Goal: Task Accomplishment & Management: Manage account settings

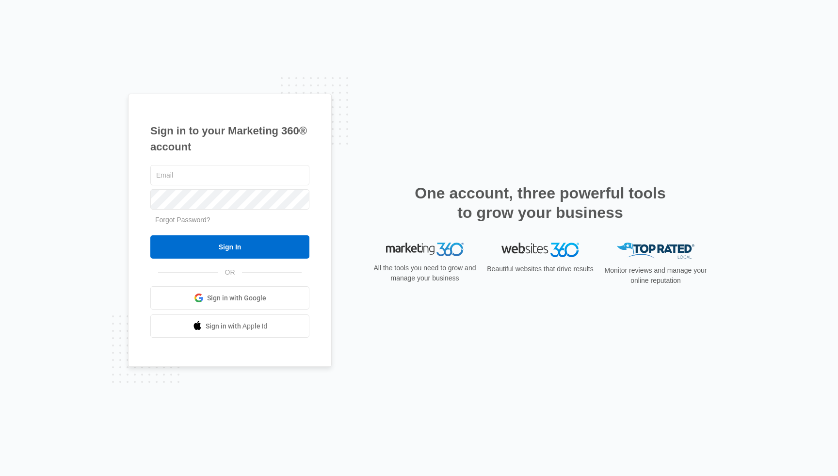
type input "[EMAIL_ADDRESS][DOMAIN_NAME]"
click at [230, 247] on input "Sign In" at bounding box center [229, 246] width 159 height 23
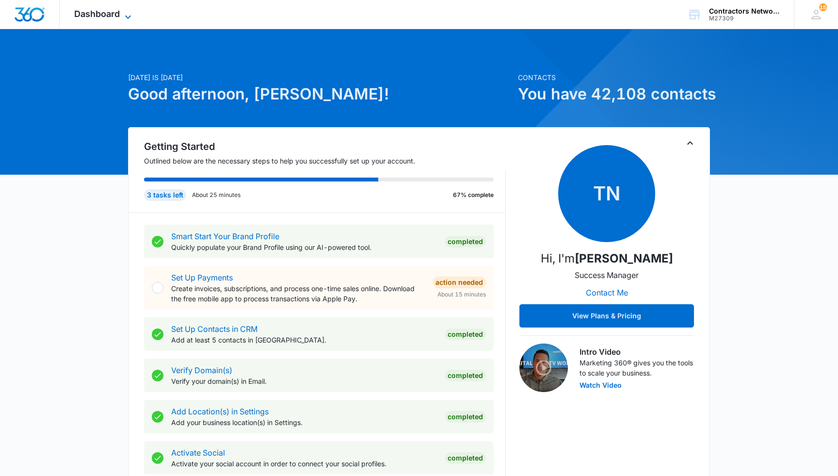
click at [96, 12] on span "Dashboard" at bounding box center [97, 14] width 46 height 10
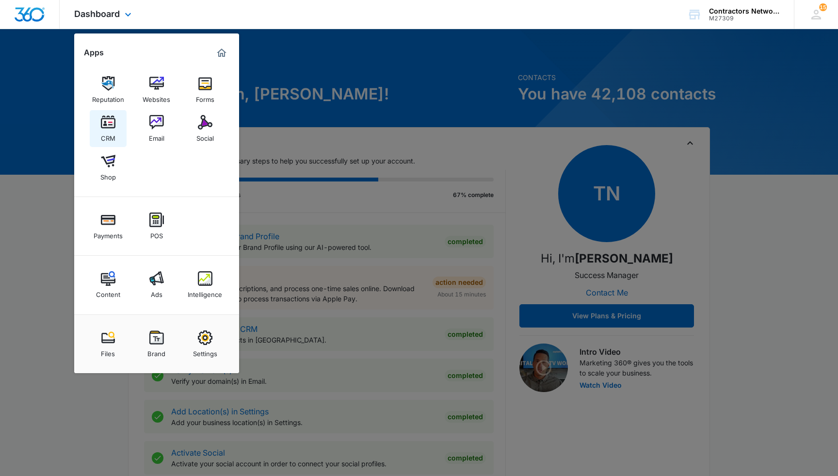
click at [106, 127] on img at bounding box center [108, 122] width 15 height 15
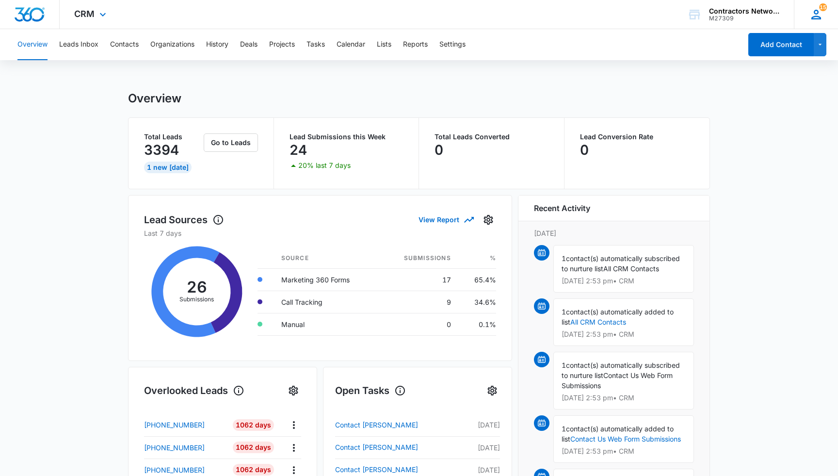
click at [819, 16] on icon at bounding box center [816, 14] width 15 height 15
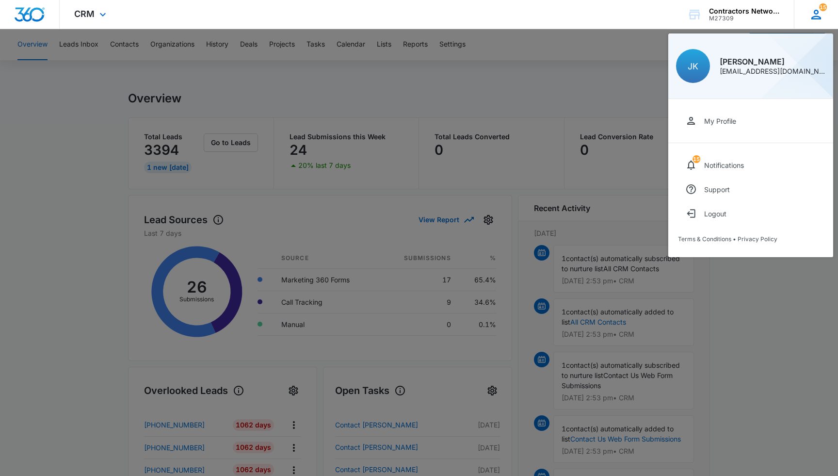
click at [764, 70] on div "[EMAIL_ADDRESS][DOMAIN_NAME]" at bounding box center [772, 71] width 106 height 7
click at [817, 16] on icon at bounding box center [816, 14] width 15 height 15
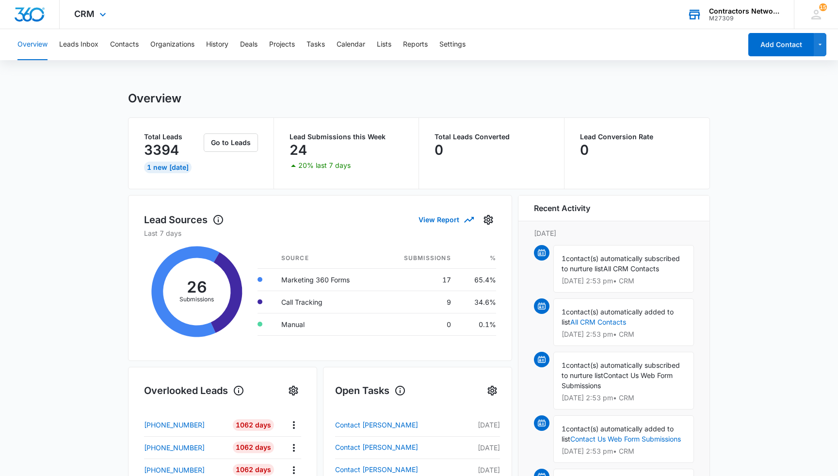
click at [723, 10] on div "Contractors Network & Training Center" at bounding box center [744, 11] width 71 height 8
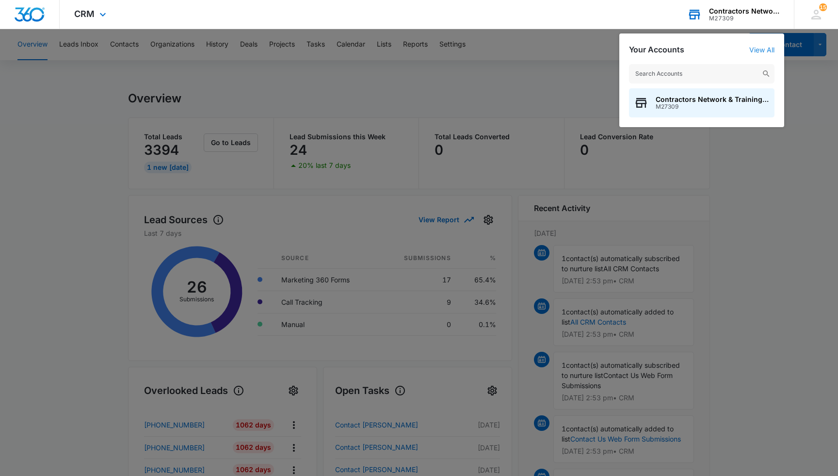
click at [764, 48] on link "View All" at bounding box center [761, 50] width 25 height 8
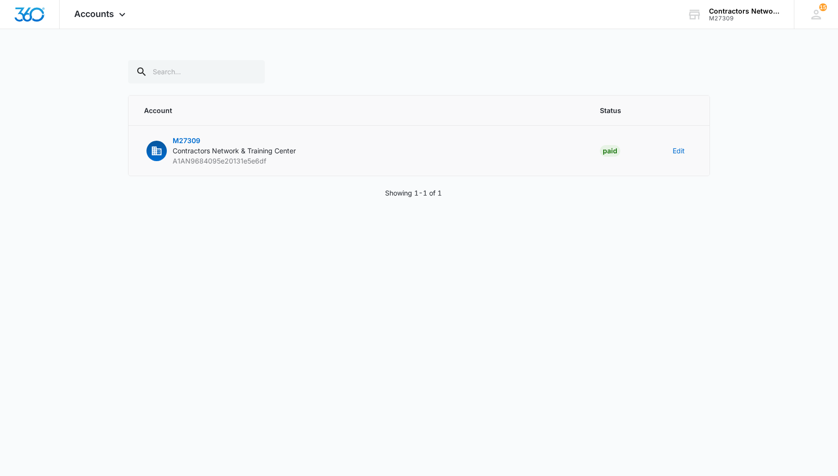
click at [196, 139] on span "M27309" at bounding box center [187, 140] width 28 height 8
click at [678, 151] on button "Edit" at bounding box center [678, 150] width 12 height 10
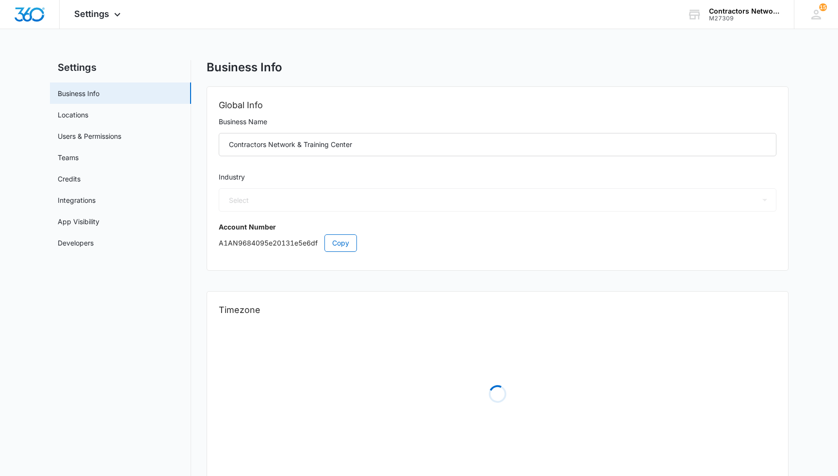
select select "33"
select select "US"
select select "America/[GEOGRAPHIC_DATA]"
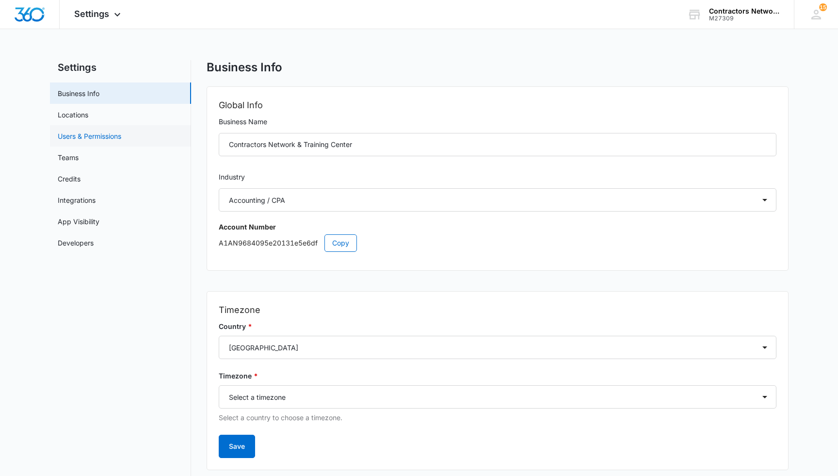
click at [90, 135] on link "Users & Permissions" at bounding box center [89, 136] width 63 height 10
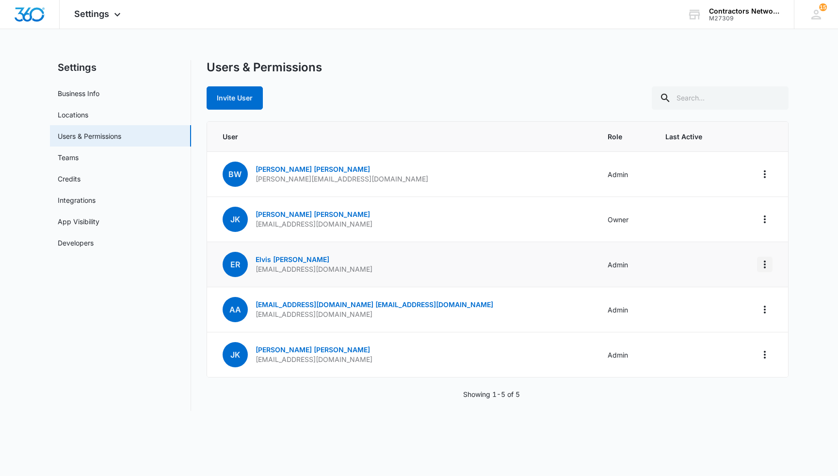
click at [764, 267] on icon "Actions" at bounding box center [764, 264] width 2 height 8
click at [235, 268] on span "ER" at bounding box center [234, 264] width 25 height 25
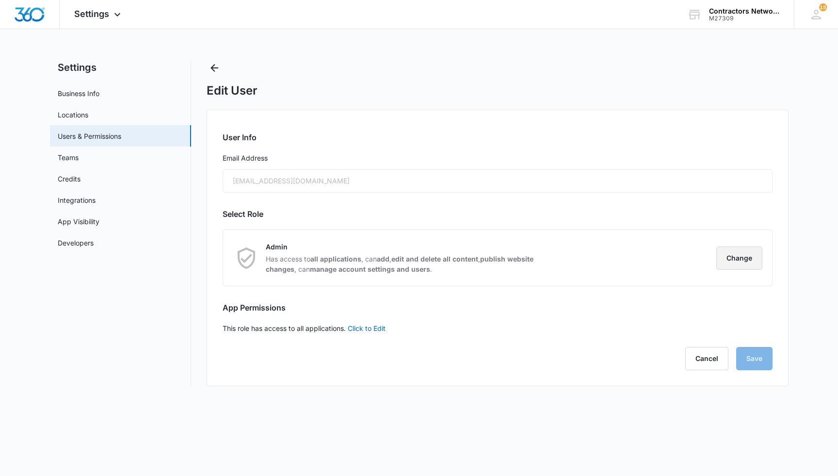
click at [735, 256] on button "Change" at bounding box center [739, 257] width 46 height 23
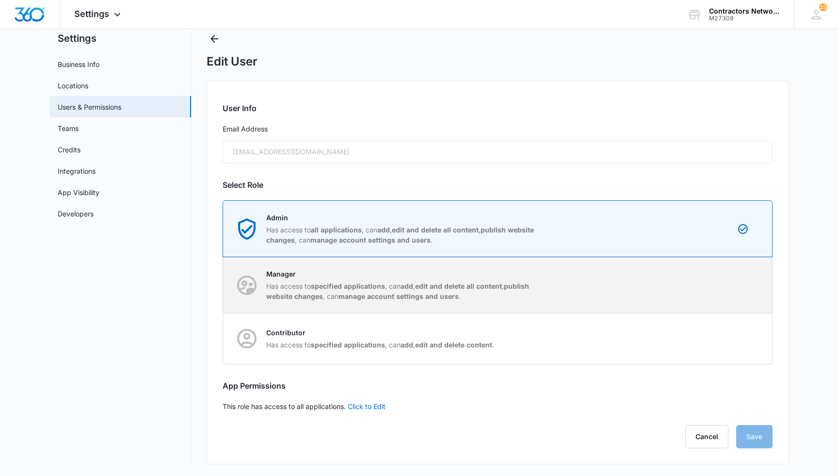
scroll to position [29, 0]
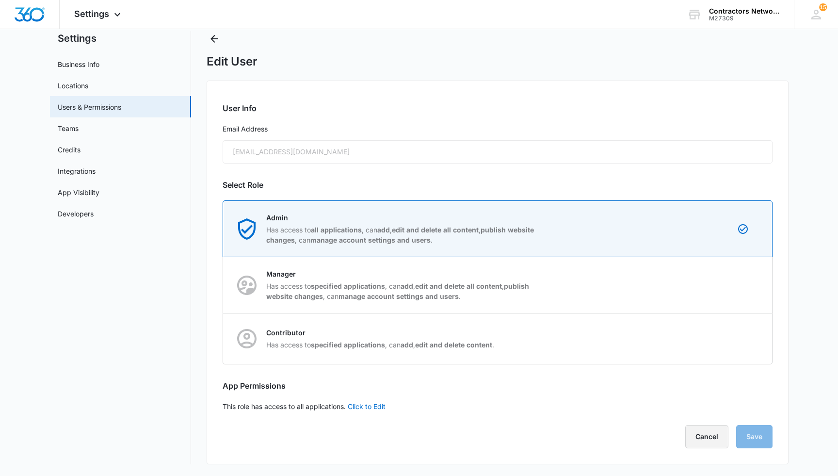
click at [706, 436] on button "Cancel" at bounding box center [706, 436] width 43 height 23
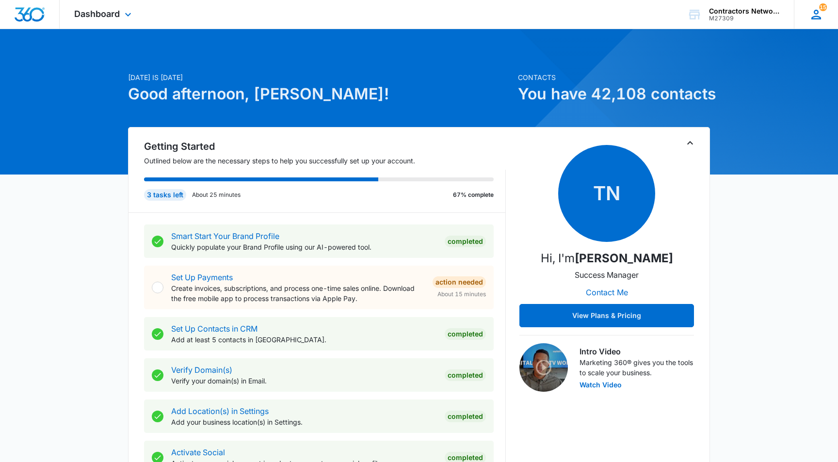
click at [819, 15] on icon at bounding box center [816, 14] width 15 height 15
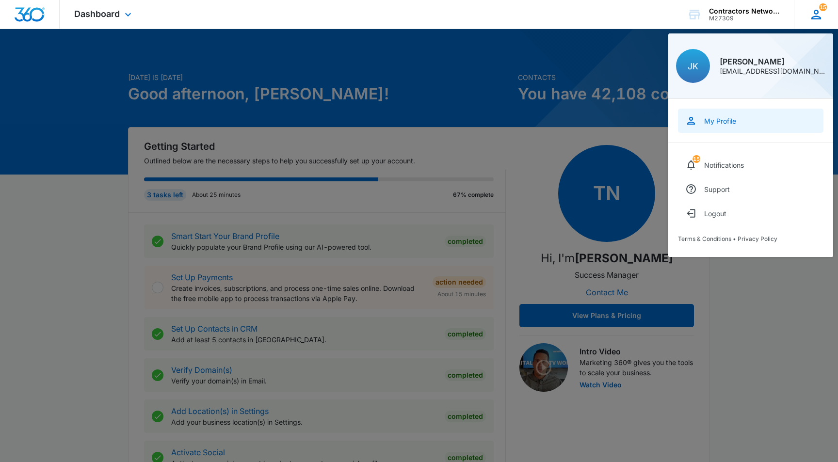
click at [726, 125] on div "My Profile" at bounding box center [720, 121] width 32 height 8
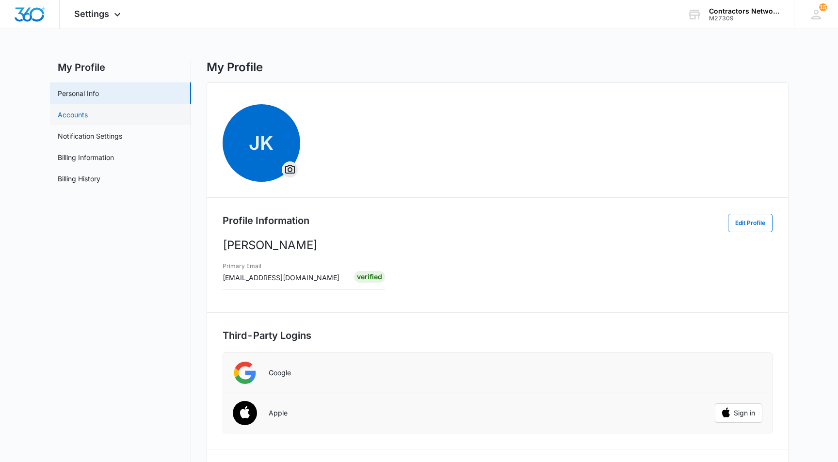
click at [83, 112] on link "Accounts" at bounding box center [73, 115] width 30 height 10
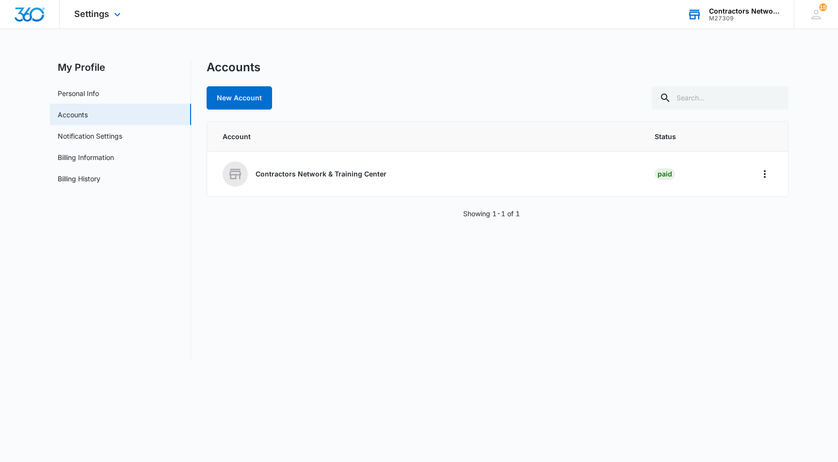
click at [729, 14] on div "Contractors Network & Training Center" at bounding box center [744, 11] width 71 height 8
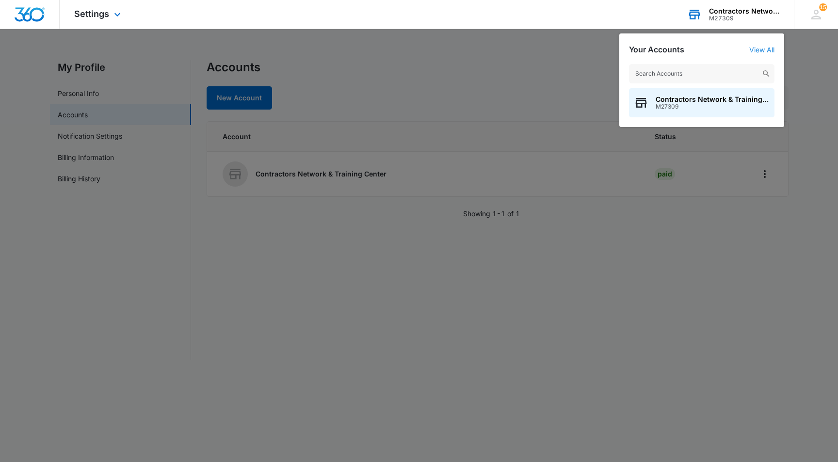
click at [757, 52] on link "View All" at bounding box center [761, 50] width 25 height 8
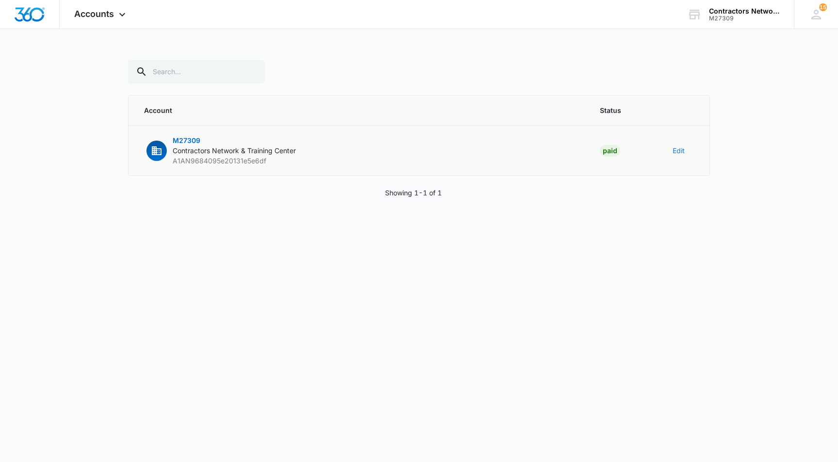
click at [673, 148] on button "Edit" at bounding box center [678, 150] width 12 height 10
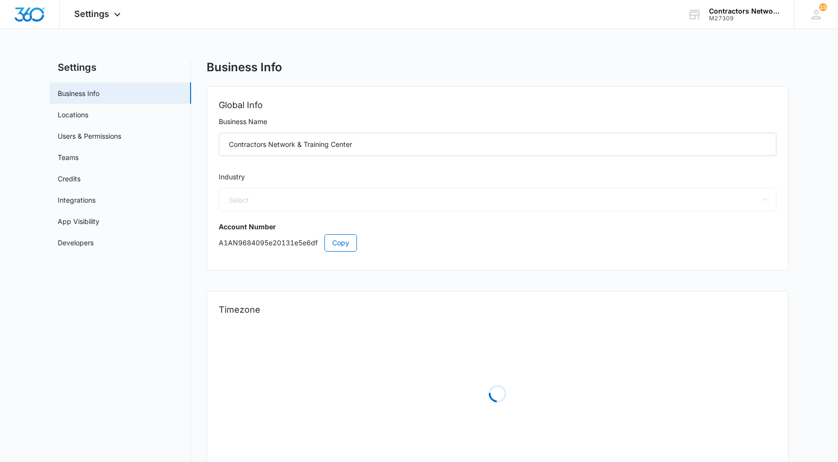
select select "33"
select select "US"
select select "America/[GEOGRAPHIC_DATA]"
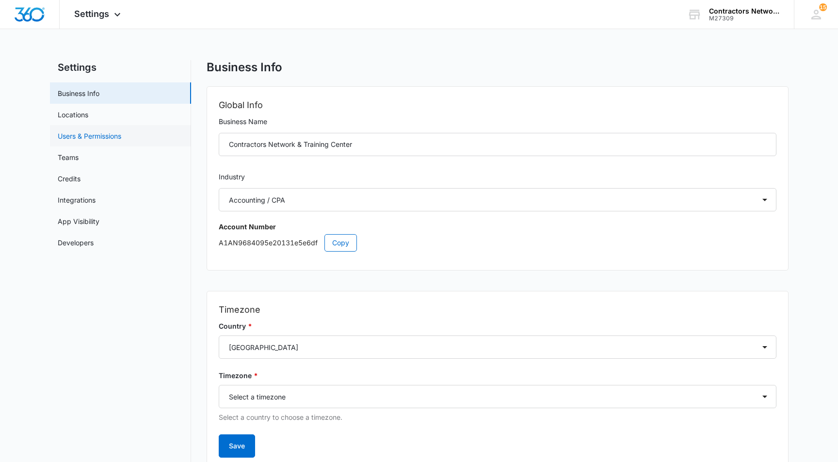
click at [89, 133] on link "Users & Permissions" at bounding box center [89, 136] width 63 height 10
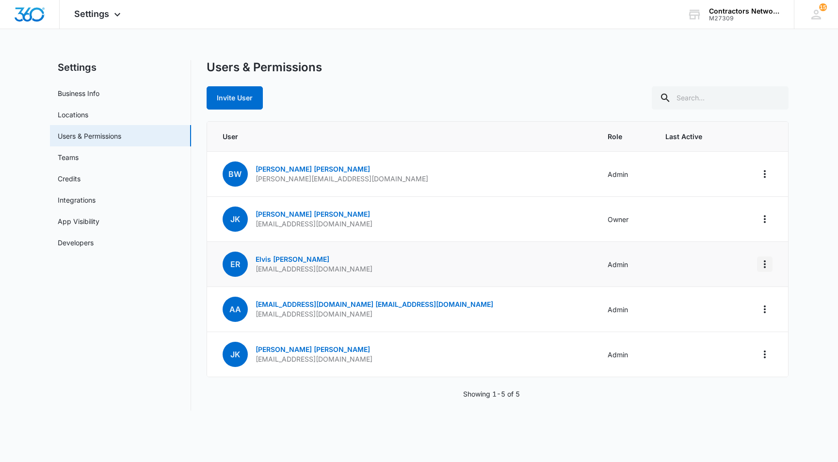
click at [762, 266] on icon "Actions" at bounding box center [765, 264] width 12 height 12
click at [661, 432] on body "Settings Apps Reputation Websites Forms CRM Email Social Shop Payments POS Cont…" at bounding box center [419, 231] width 838 height 462
click at [762, 263] on icon "Actions" at bounding box center [765, 264] width 12 height 12
click at [679, 321] on div "Remove User" at bounding box center [705, 320] width 88 height 7
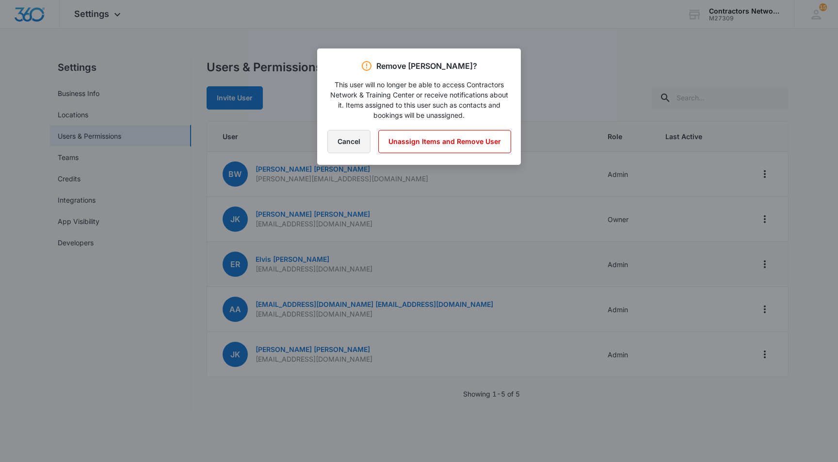
click at [346, 142] on button "Cancel" at bounding box center [348, 141] width 43 height 23
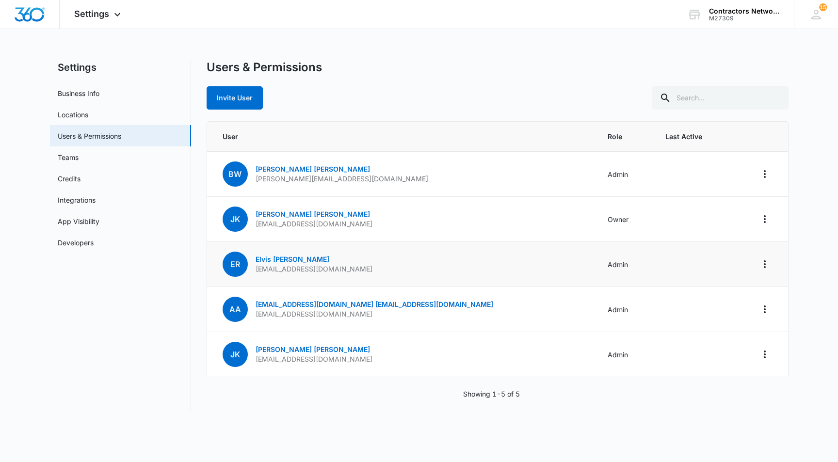
click at [457, 91] on div "Invite User" at bounding box center [497, 97] width 582 height 23
click at [579, 49] on div "Settings Apps Reputation Websites Forms CRM Email Social Shop Payments POS Cont…" at bounding box center [419, 211] width 838 height 422
